Goal: Task Accomplishment & Management: Manage account settings

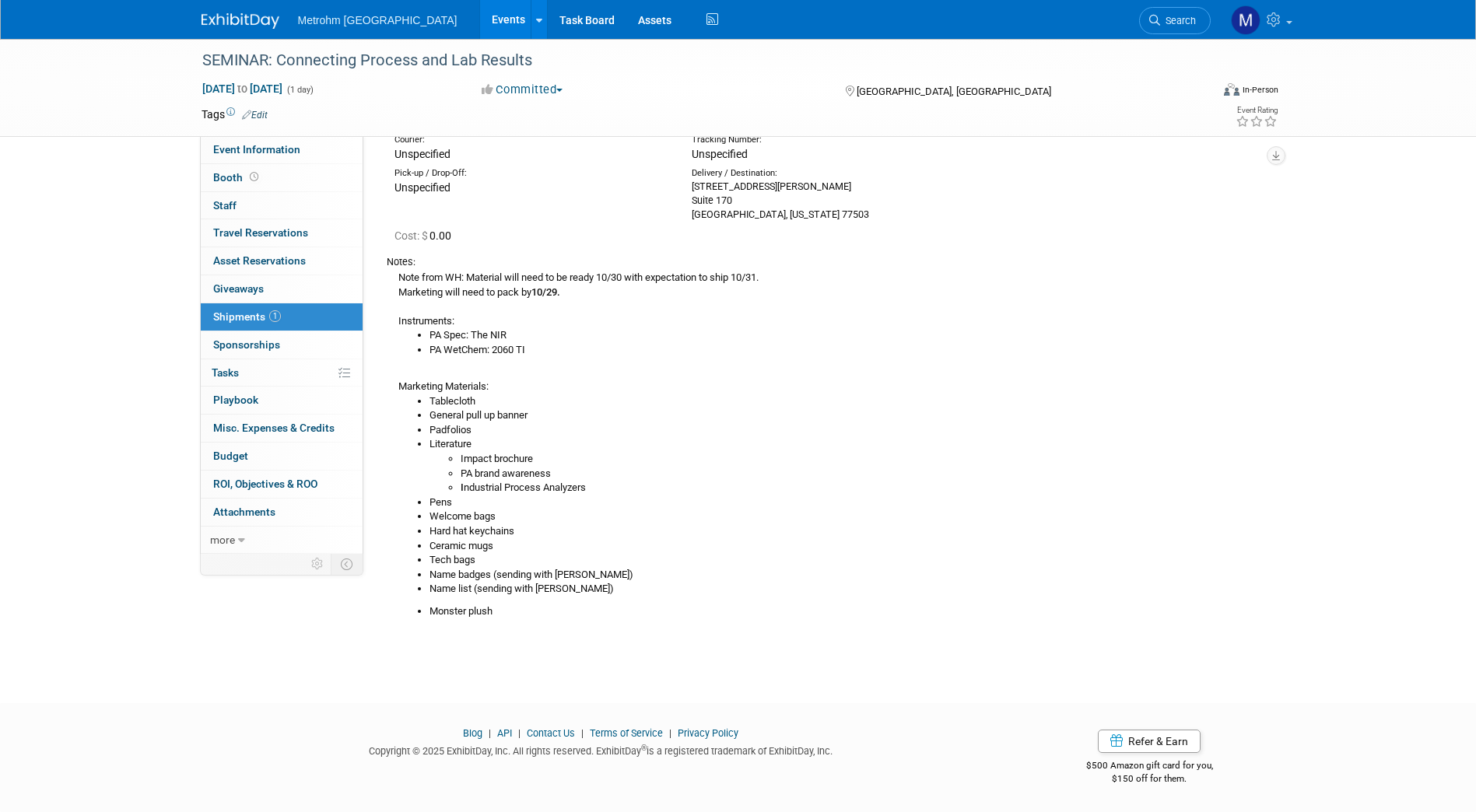
click at [249, 21] on img at bounding box center [239, 21] width 77 height 15
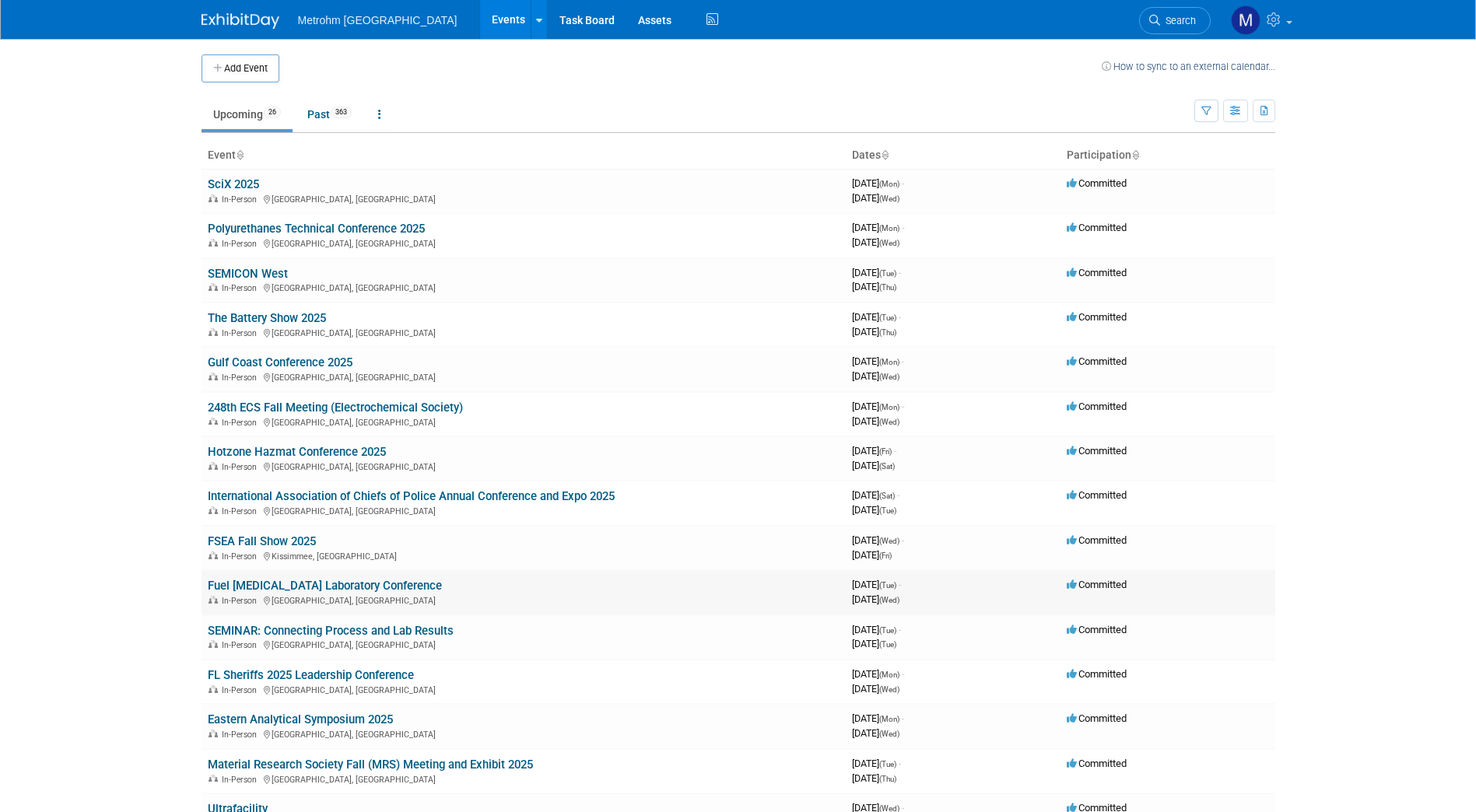
click at [239, 592] on link "Fuel [MEDICAL_DATA] Laboratory Conference" at bounding box center [324, 585] width 234 height 14
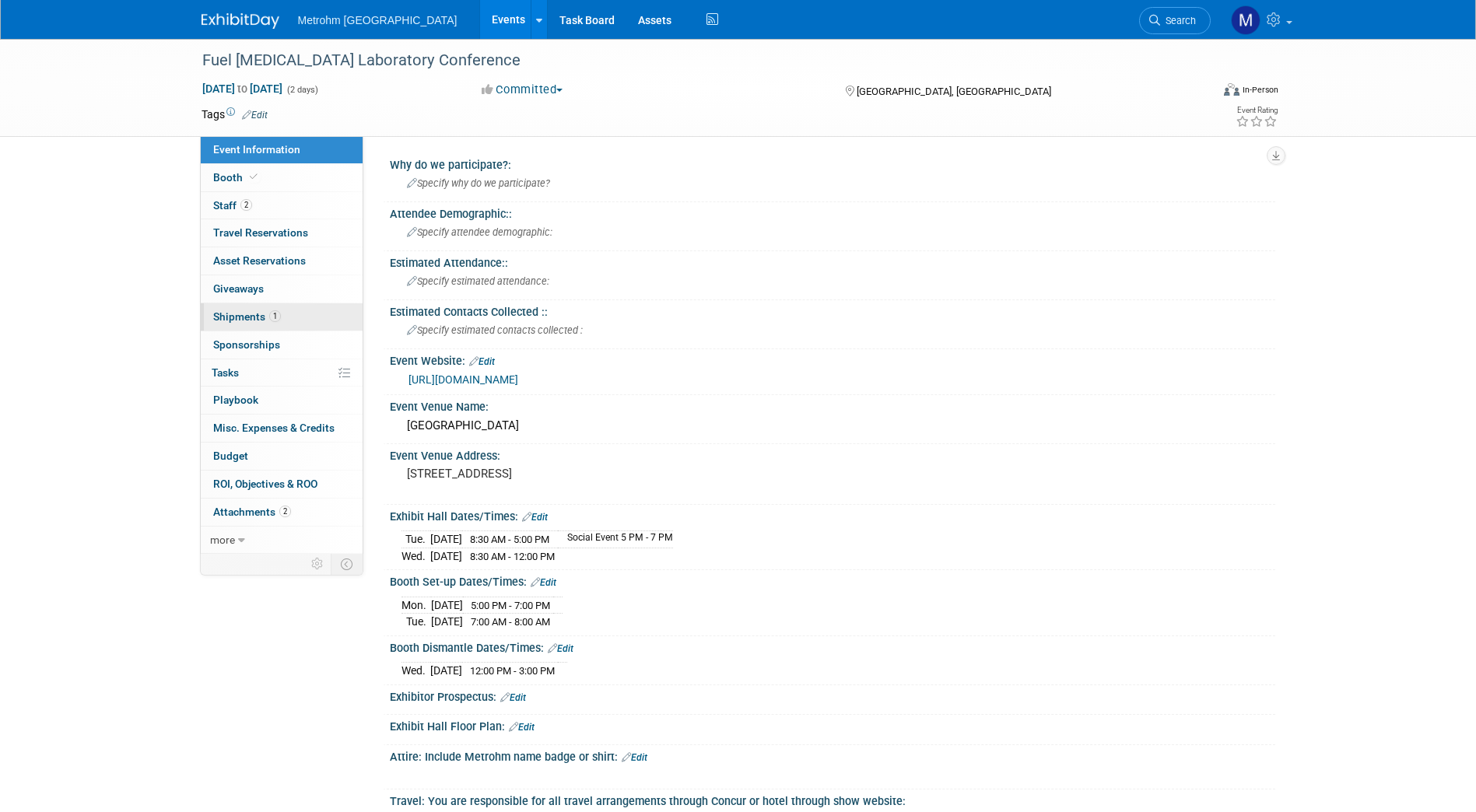
click at [267, 317] on span "Shipments 1" at bounding box center [247, 317] width 67 height 13
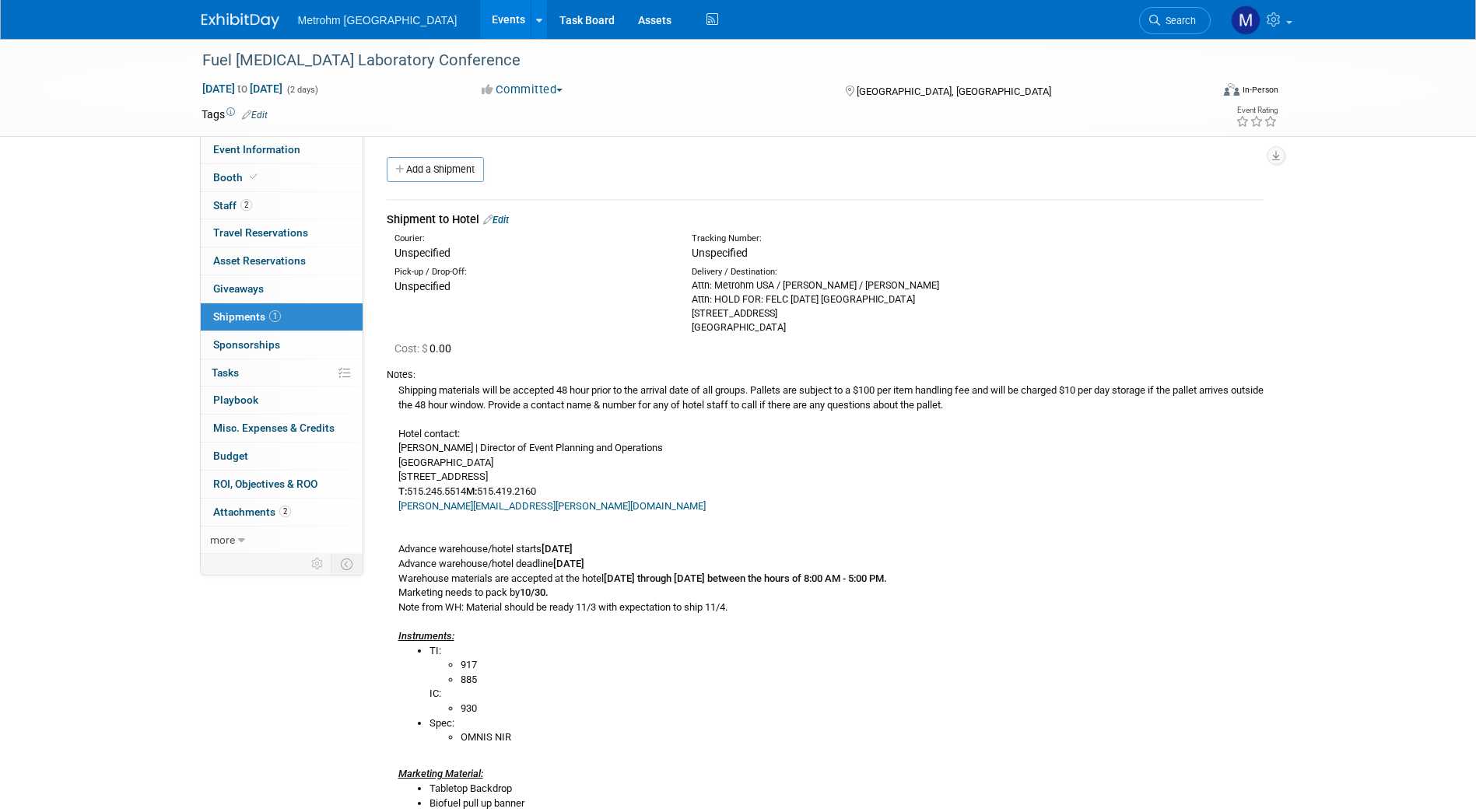
click at [506, 218] on link "Edit" at bounding box center [496, 219] width 25 height 12
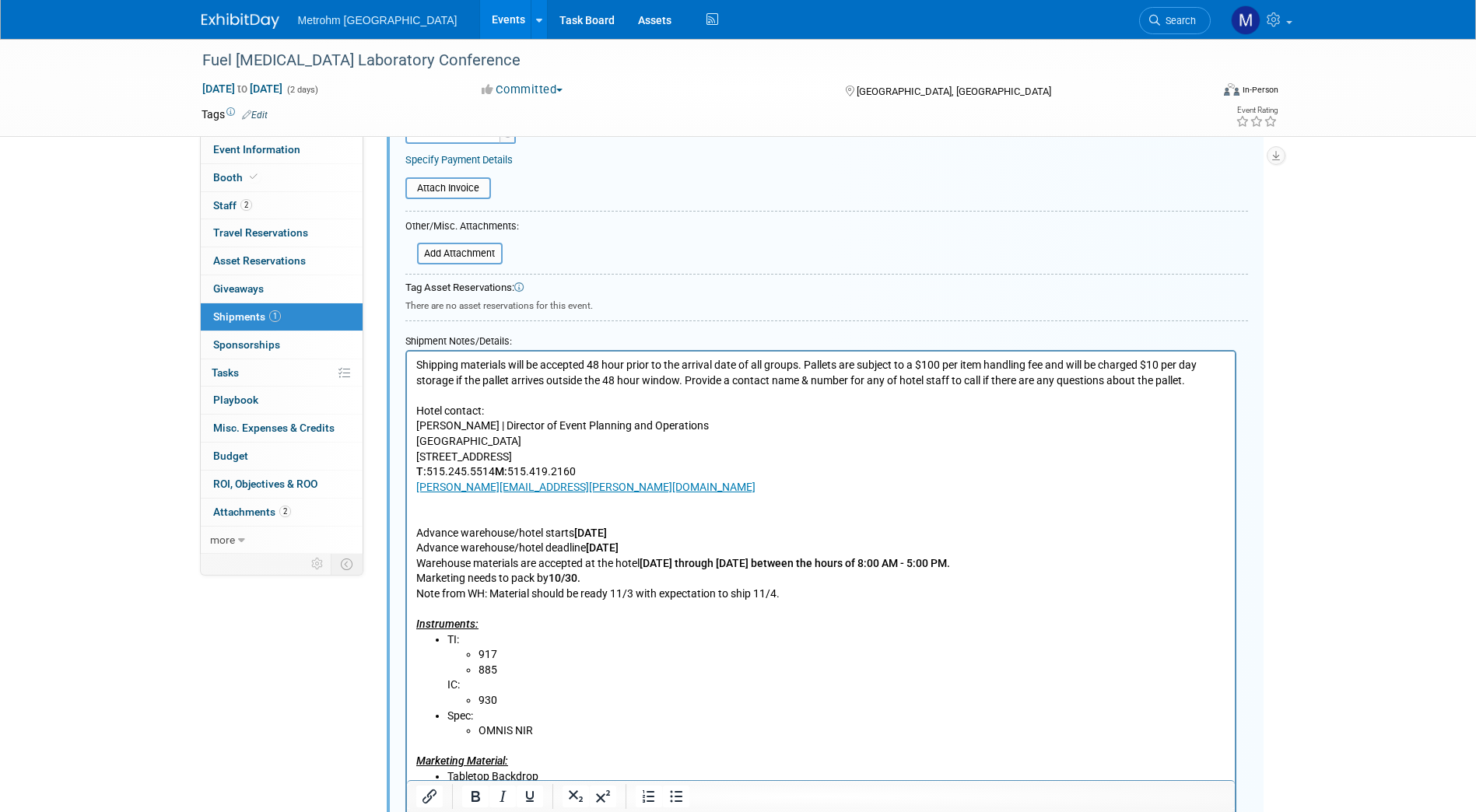
scroll to position [417, 0]
click at [516, 652] on li "917" at bounding box center [851, 654] width 748 height 15
click at [517, 670] on li "885" at bounding box center [851, 669] width 748 height 15
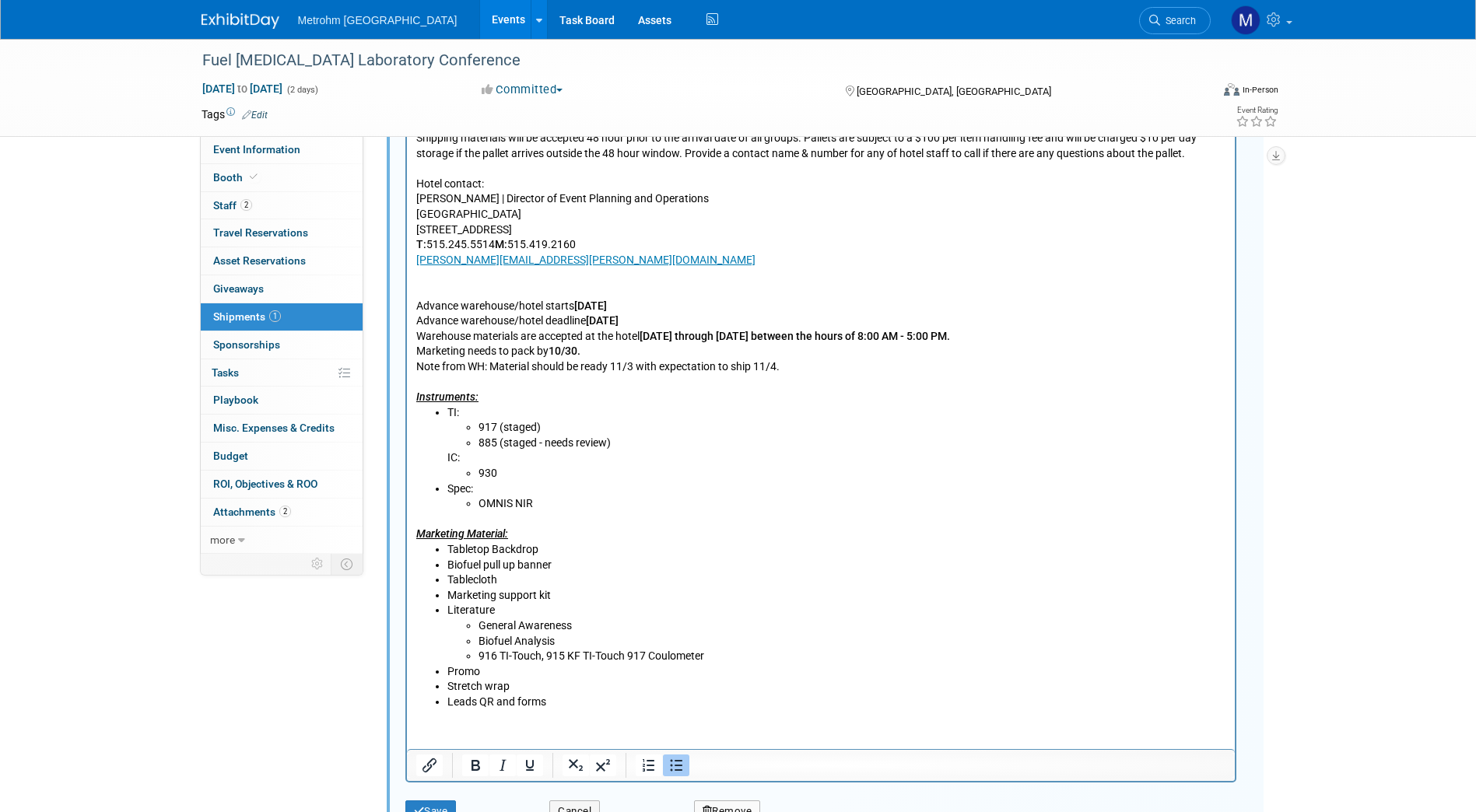
scroll to position [839, 0]
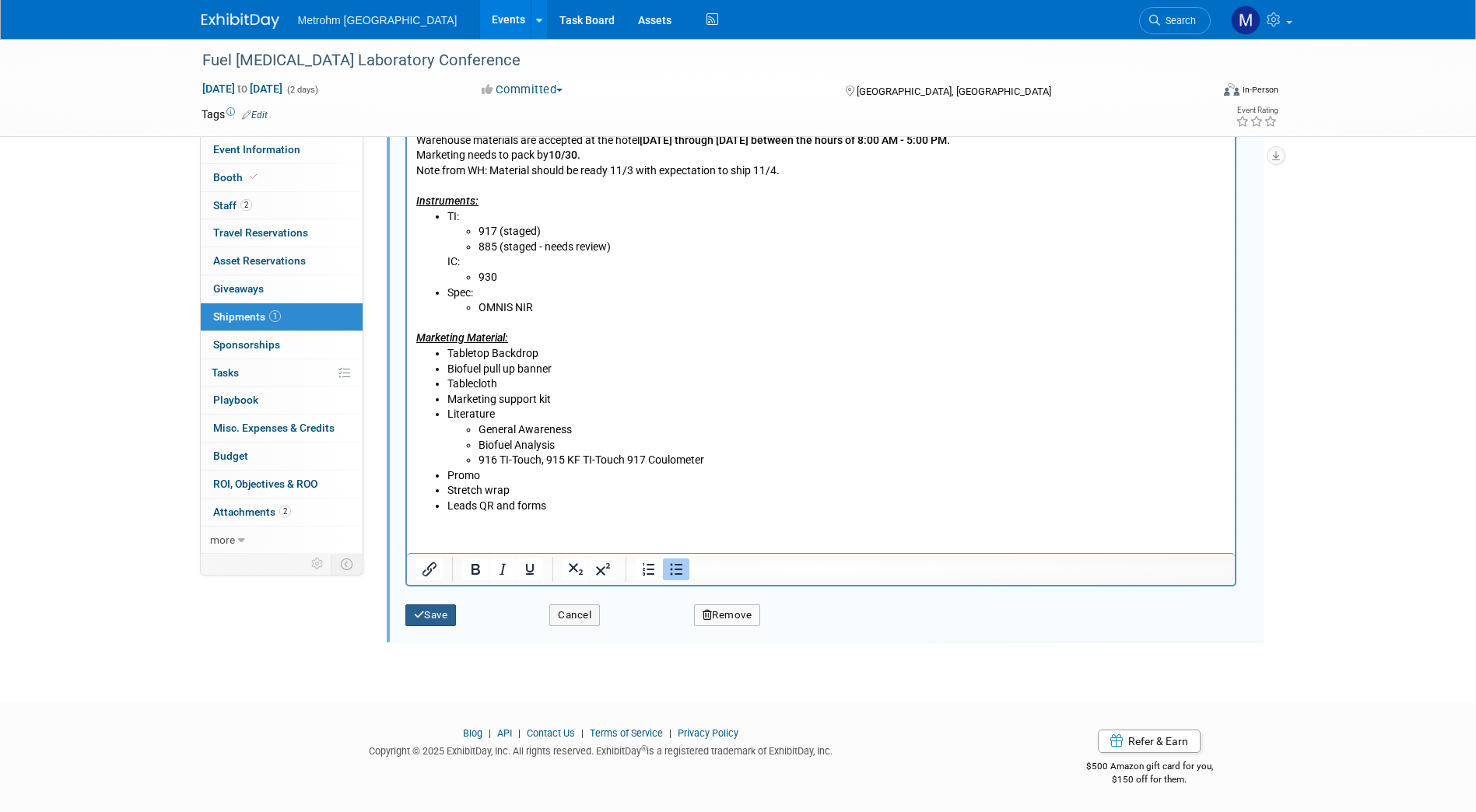
click at [425, 610] on button "Save" at bounding box center [431, 615] width 51 height 22
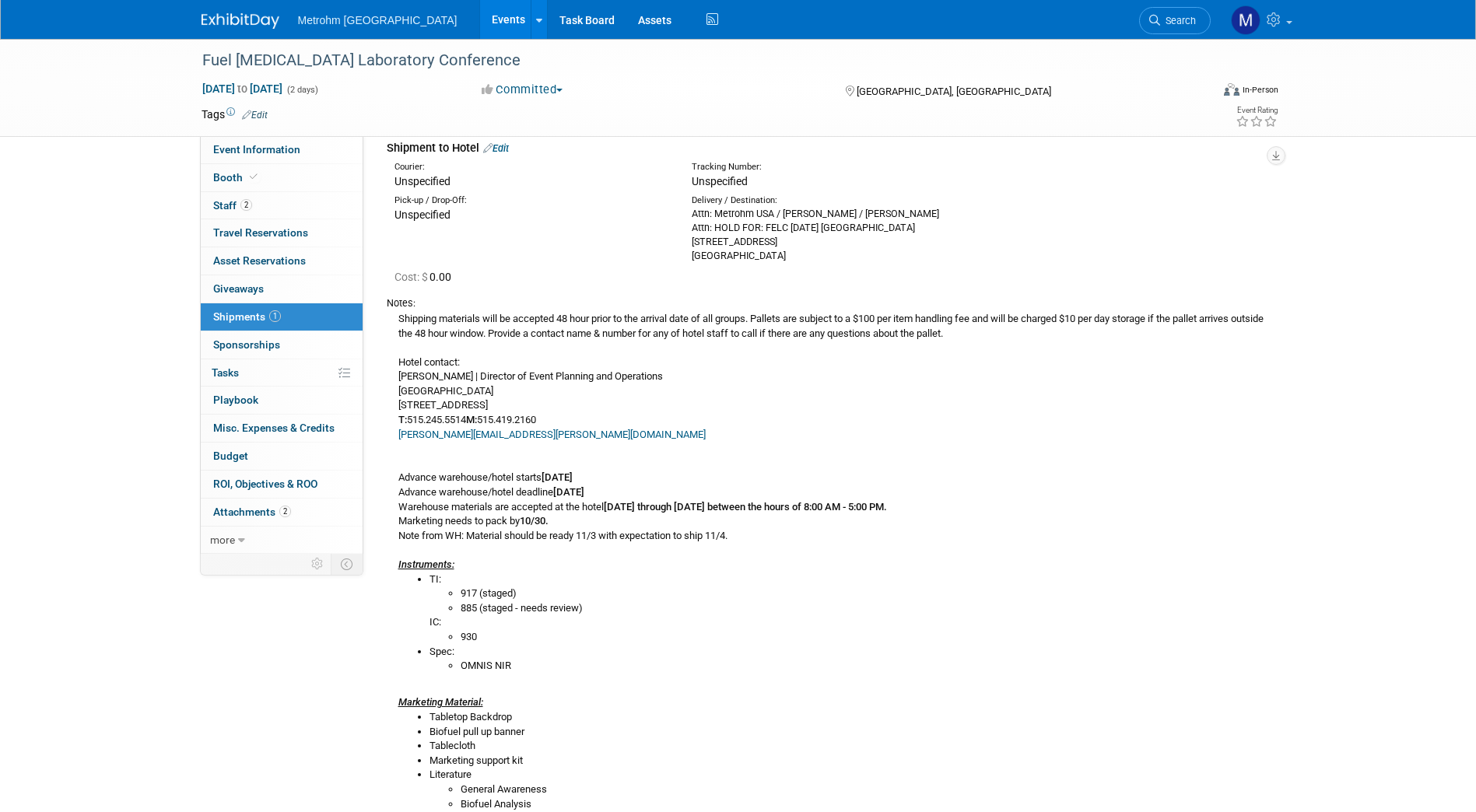
scroll to position [0, 0]
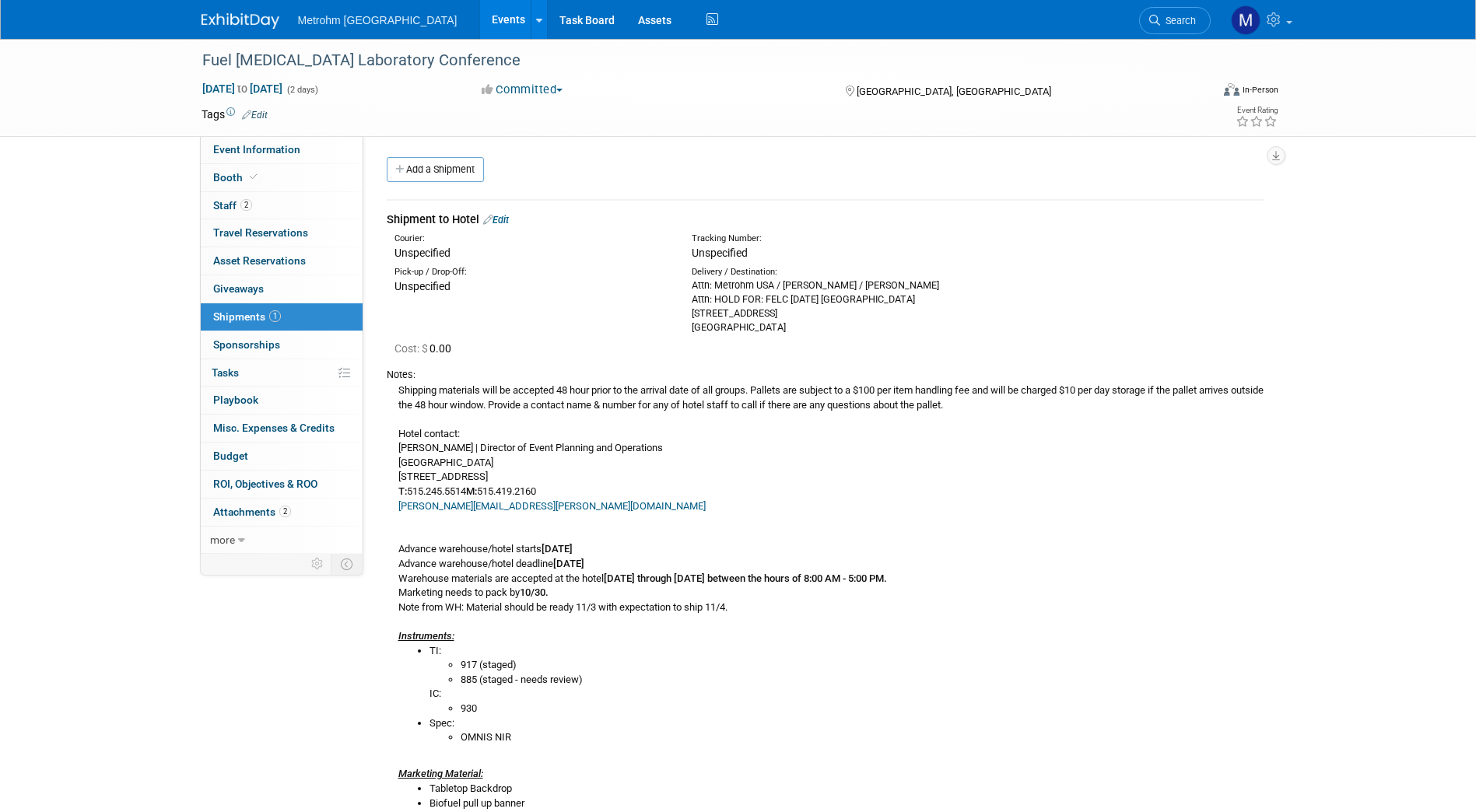
click at [226, 22] on img at bounding box center [239, 21] width 77 height 15
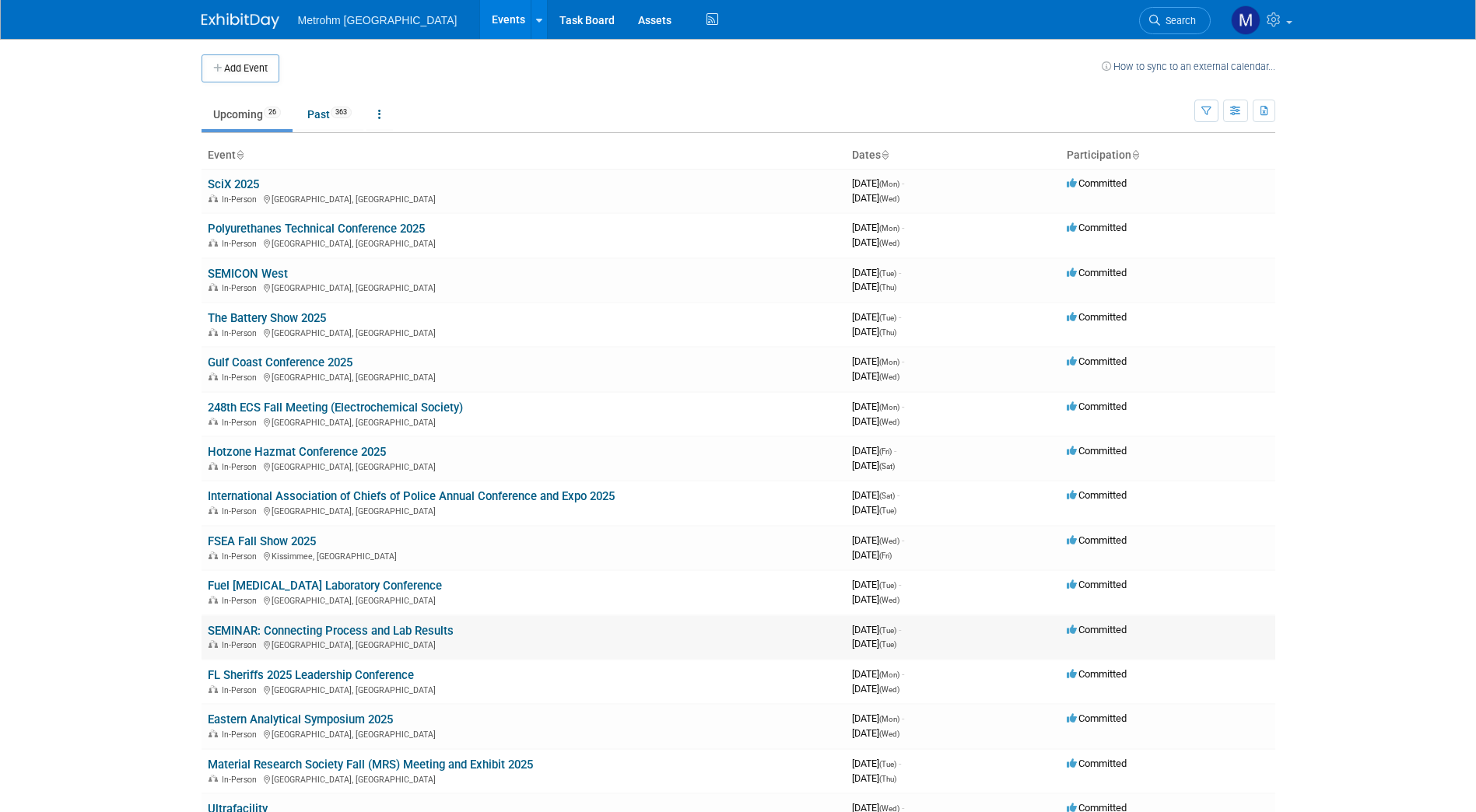
click at [266, 634] on link "SEMINAR: Connecting Process and Lab Results" at bounding box center [331, 630] width 246 height 14
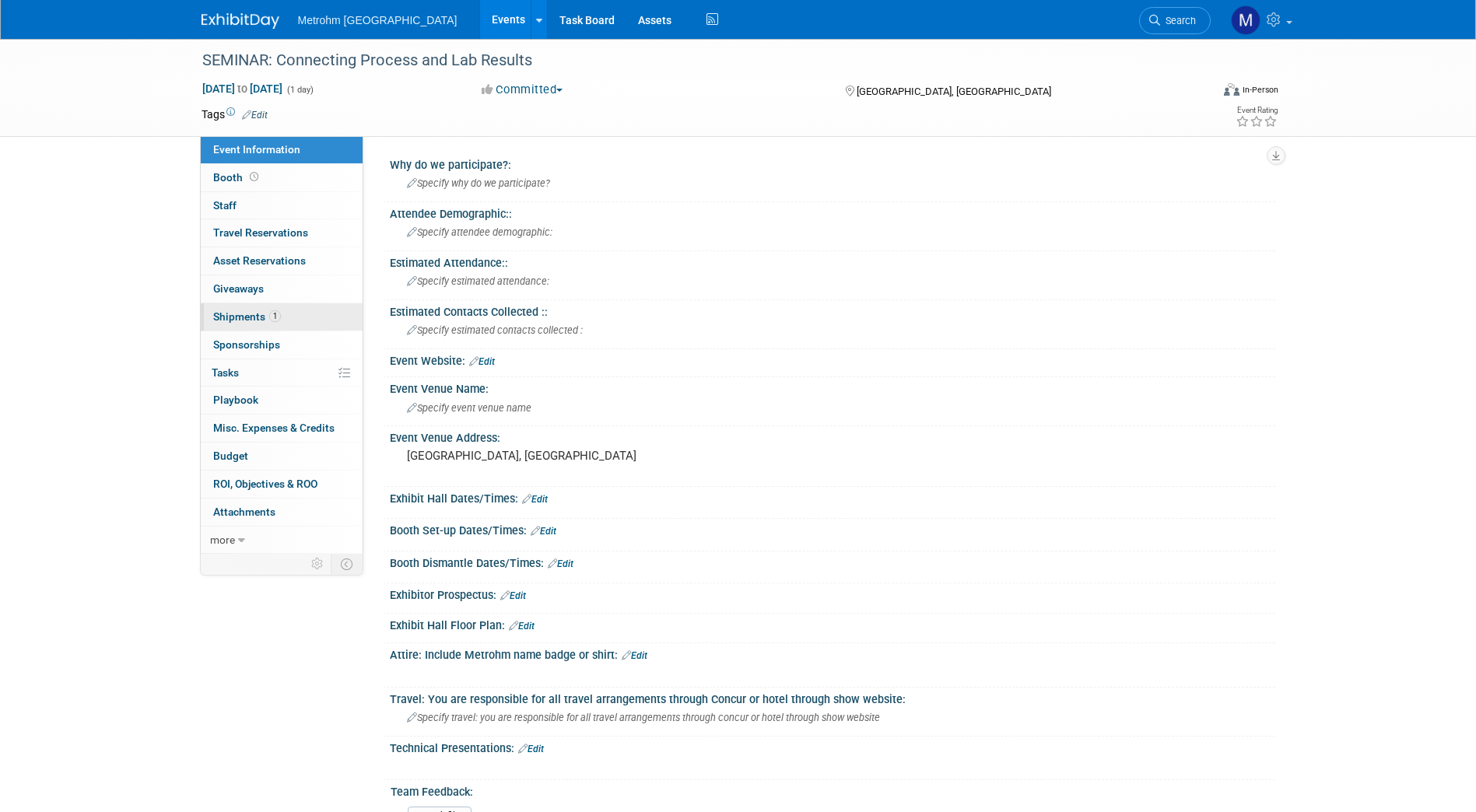
click at [279, 323] on link "1 Shipments 1" at bounding box center [282, 317] width 162 height 27
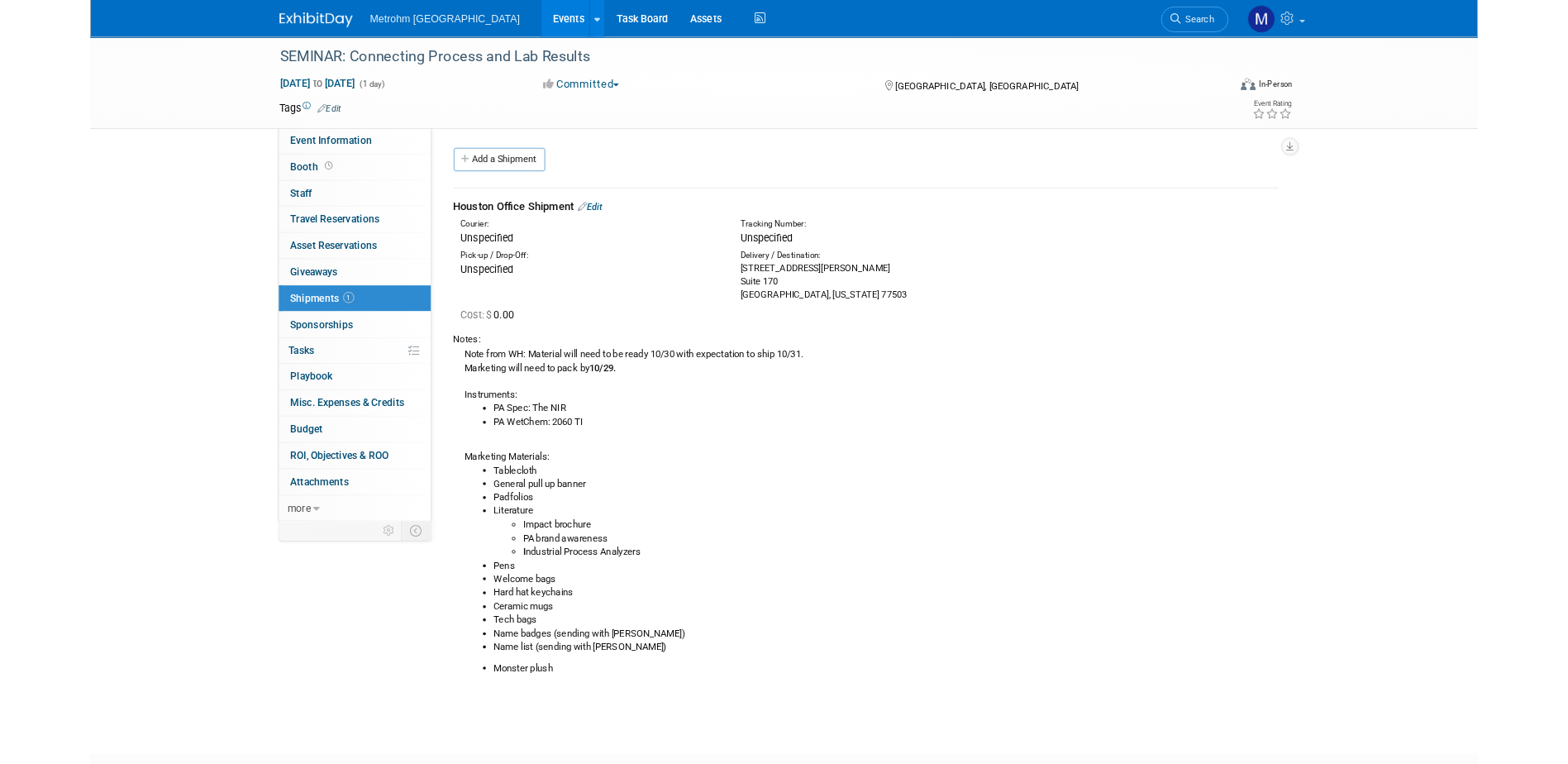
scroll to position [68, 0]
